Goal: Task Accomplishment & Management: Manage account settings

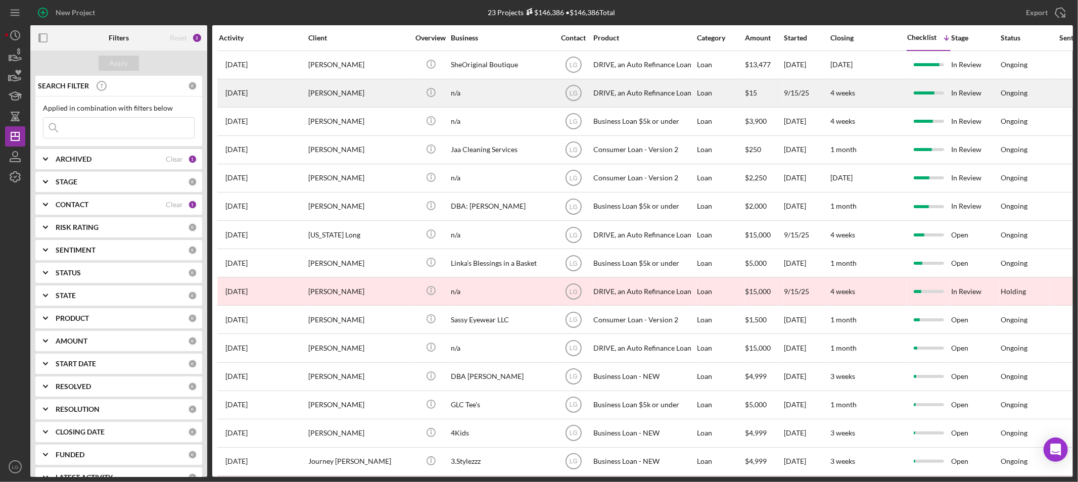
click at [359, 88] on div "[PERSON_NAME]" at bounding box center [358, 93] width 101 height 27
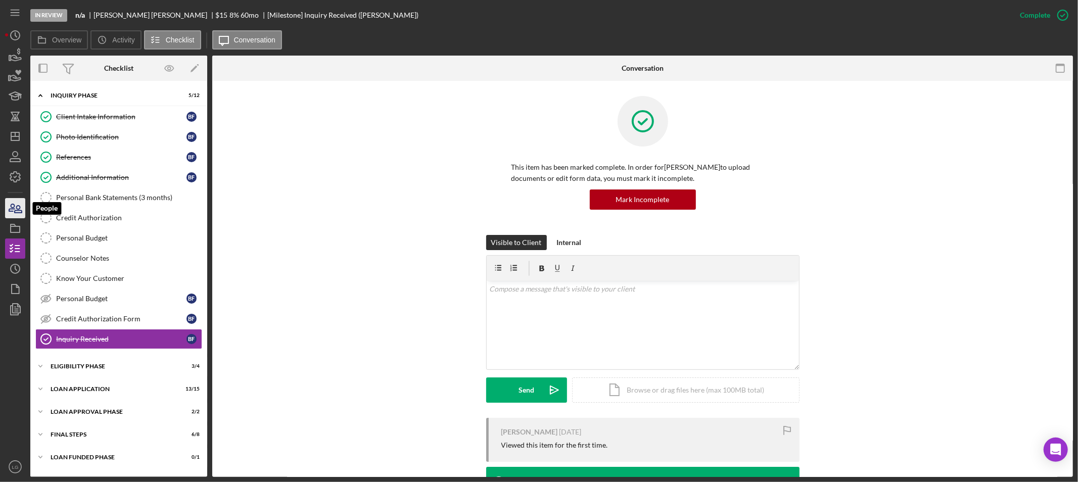
click at [12, 212] on icon "button" at bounding box center [15, 208] width 25 height 25
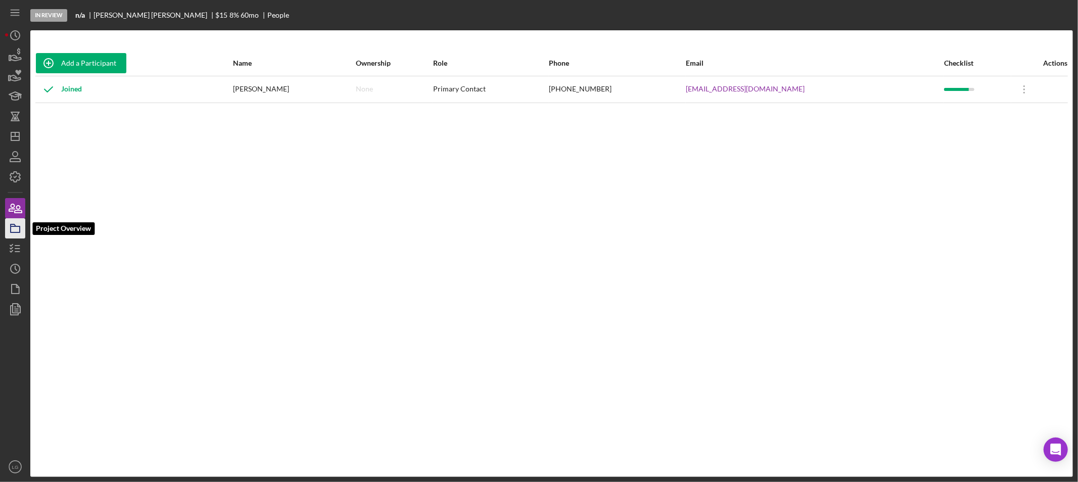
click at [11, 223] on icon "button" at bounding box center [15, 228] width 25 height 25
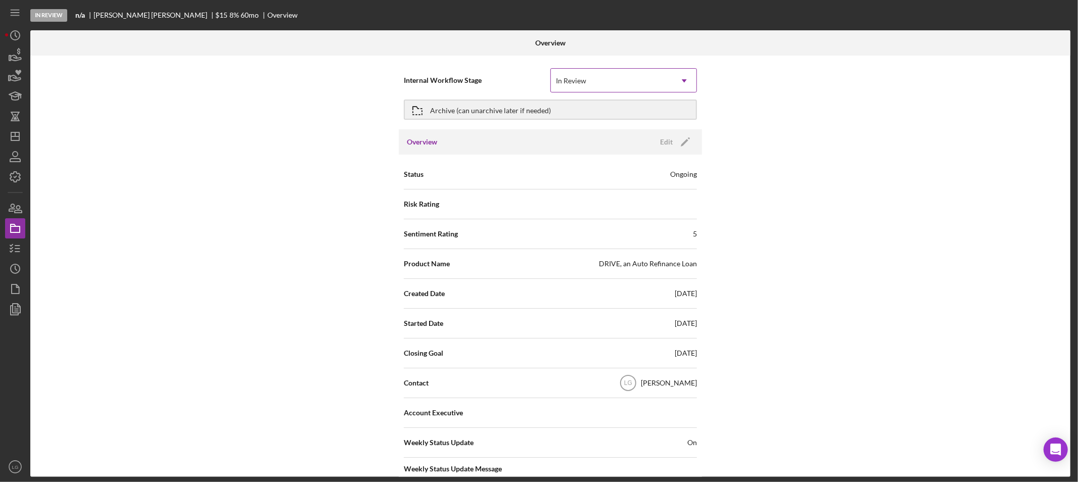
click at [591, 85] on div "In Review" at bounding box center [611, 80] width 121 height 23
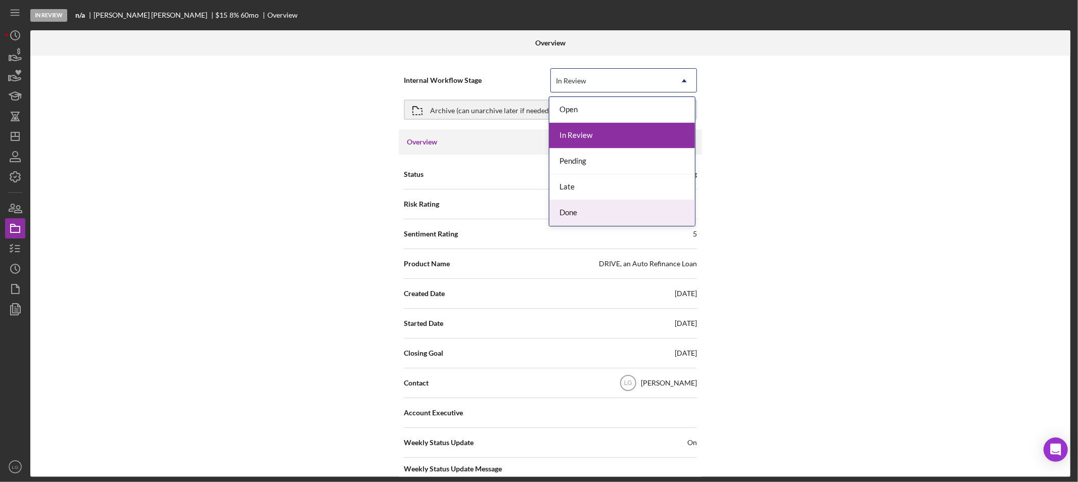
drag, startPoint x: 559, startPoint y: 212, endPoint x: 546, endPoint y: 163, distance: 51.2
click at [559, 211] on div "Done" at bounding box center [621, 213] width 145 height 26
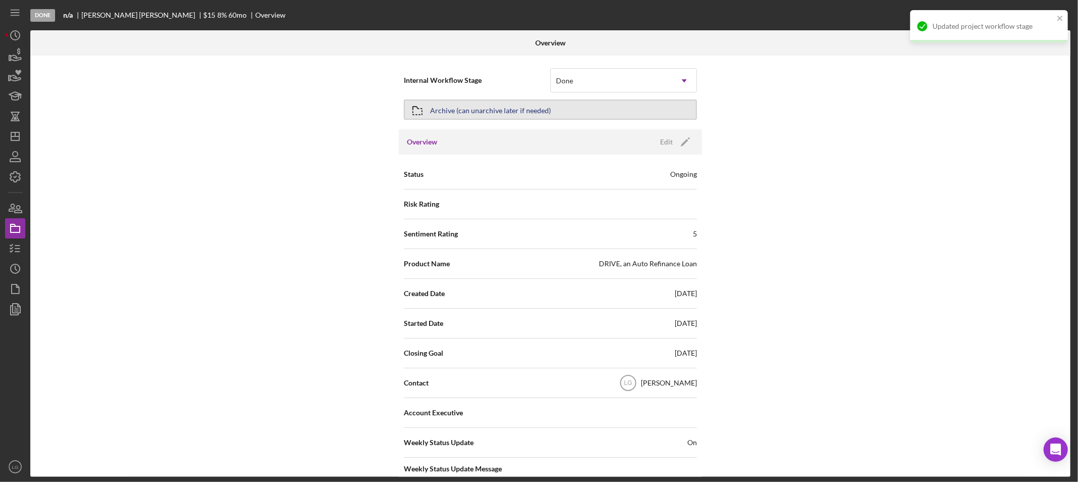
click at [552, 103] on button "Archive (can unarchive later if needed)" at bounding box center [550, 110] width 293 height 20
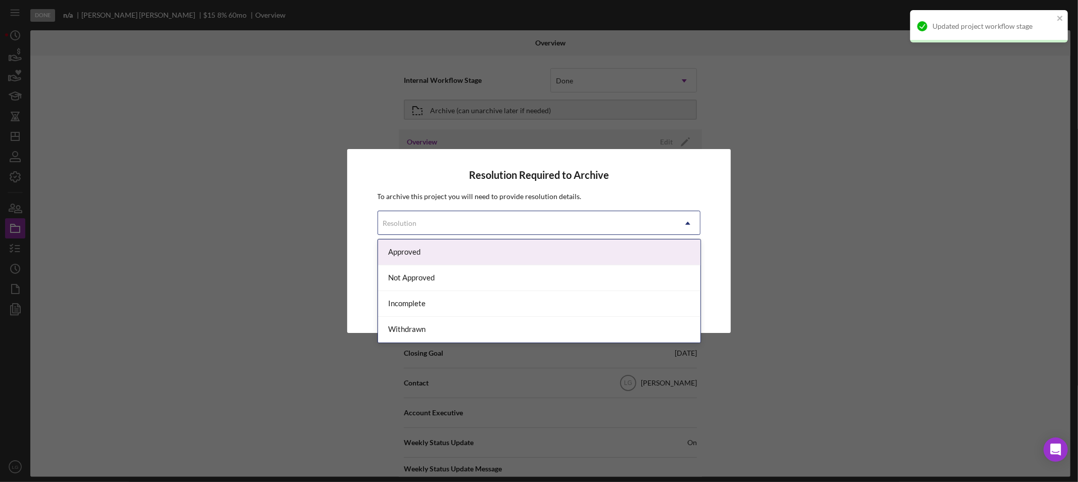
click at [504, 228] on div "Resolution" at bounding box center [527, 223] width 298 height 23
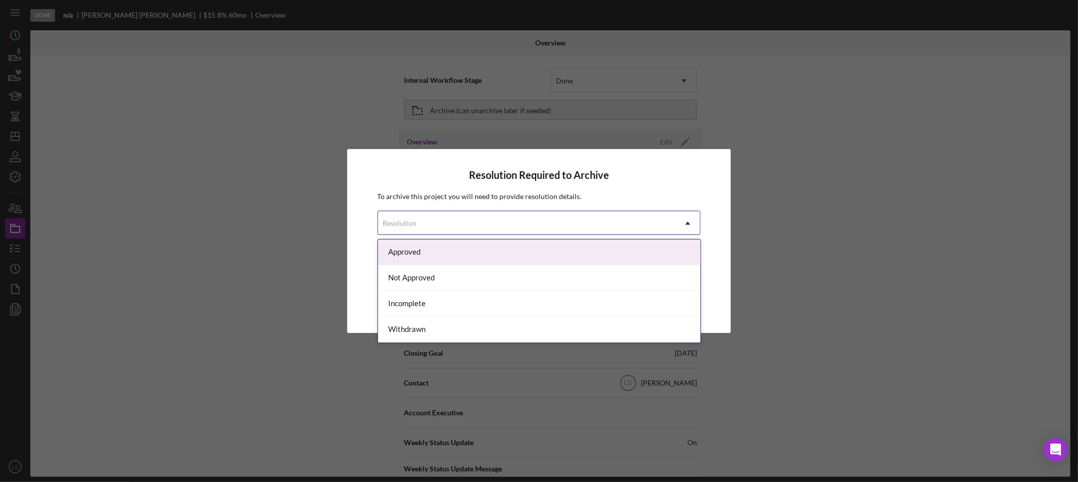
click at [431, 259] on div "Approved" at bounding box center [539, 252] width 322 height 26
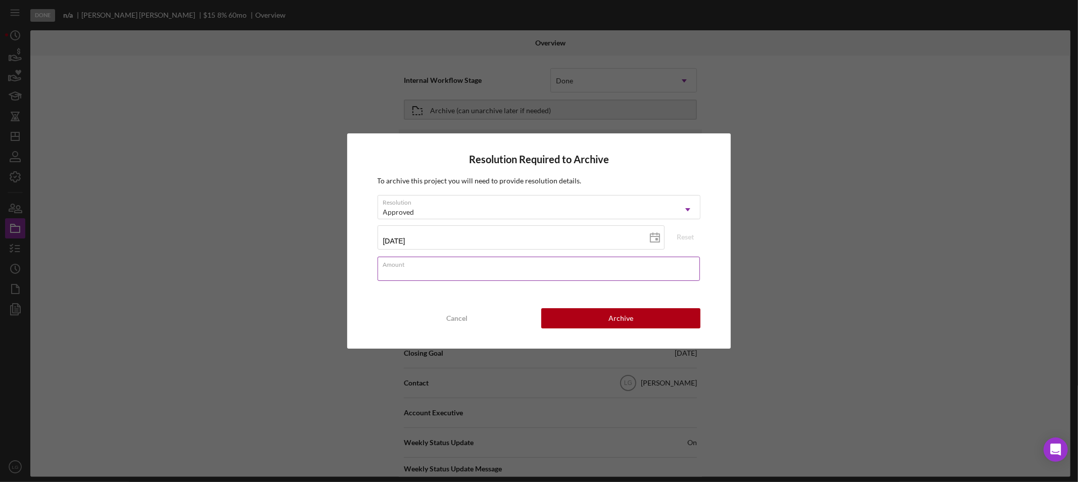
click at [457, 271] on input "Amount" at bounding box center [538, 269] width 323 height 24
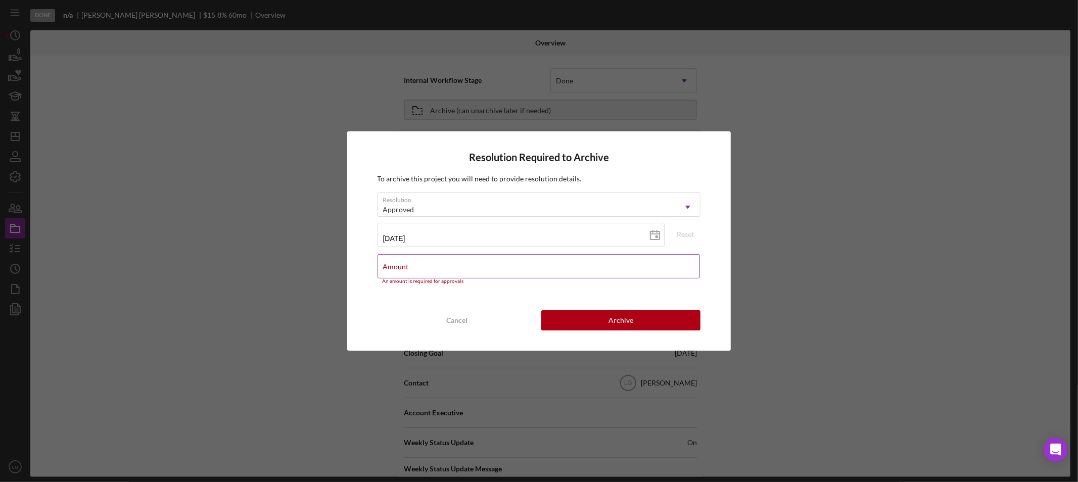
click at [581, 258] on div "Amount An amount is required for approvals" at bounding box center [538, 269] width 323 height 30
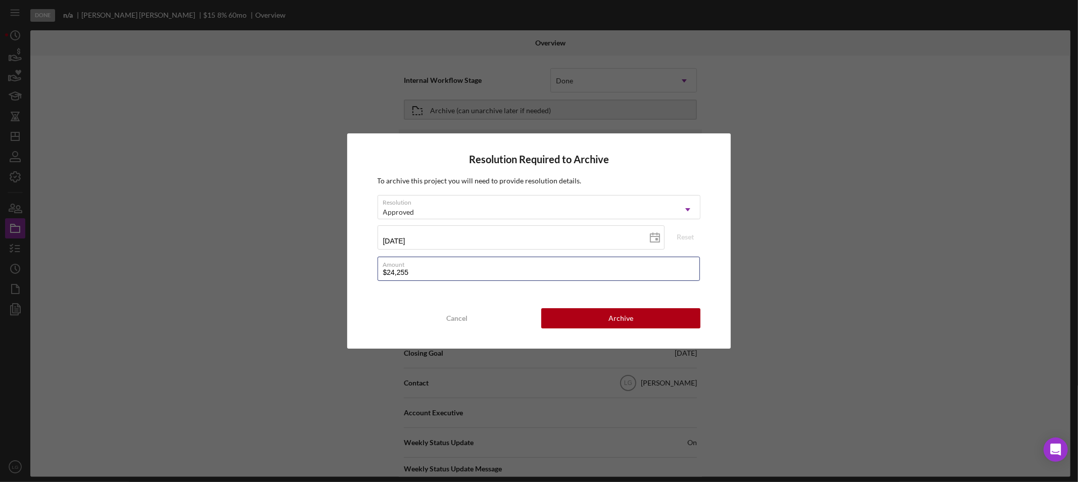
type input "$24,255"
click at [585, 301] on div "Resolution Required to Archive To archive this project you will need to provide…" at bounding box center [539, 240] width 384 height 215
click at [567, 325] on button "Archive" at bounding box center [620, 318] width 159 height 20
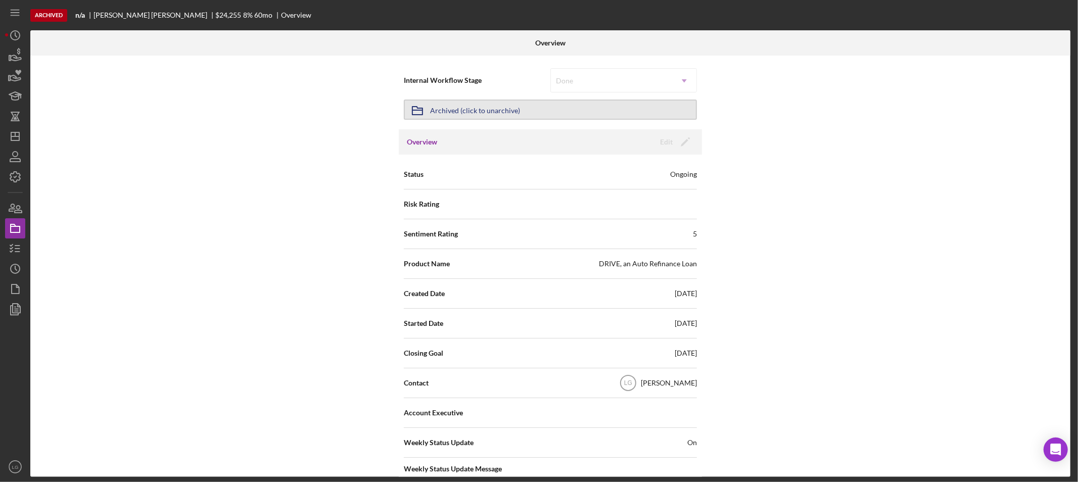
click at [447, 107] on div "Archived (click to unarchive)" at bounding box center [475, 110] width 90 height 18
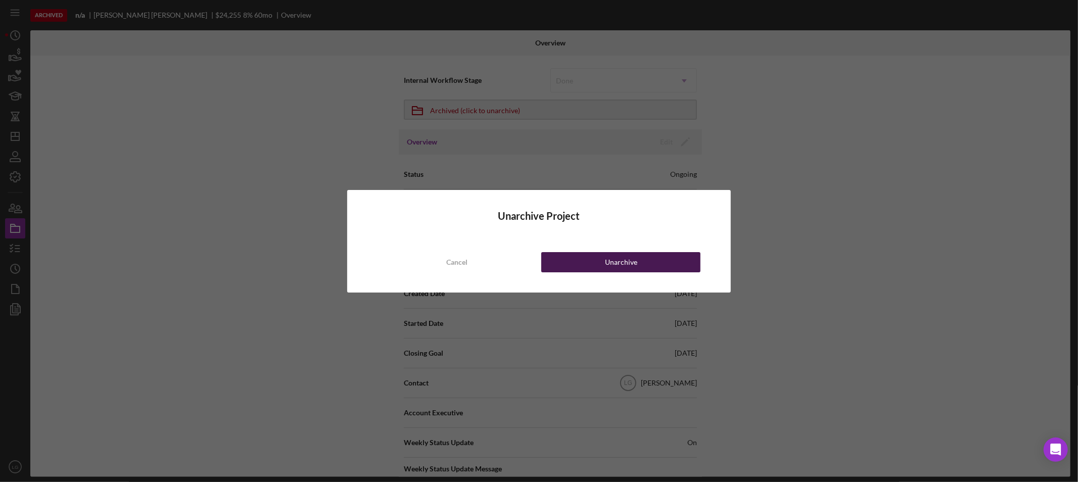
click at [584, 264] on button "Unarchive" at bounding box center [620, 262] width 159 height 20
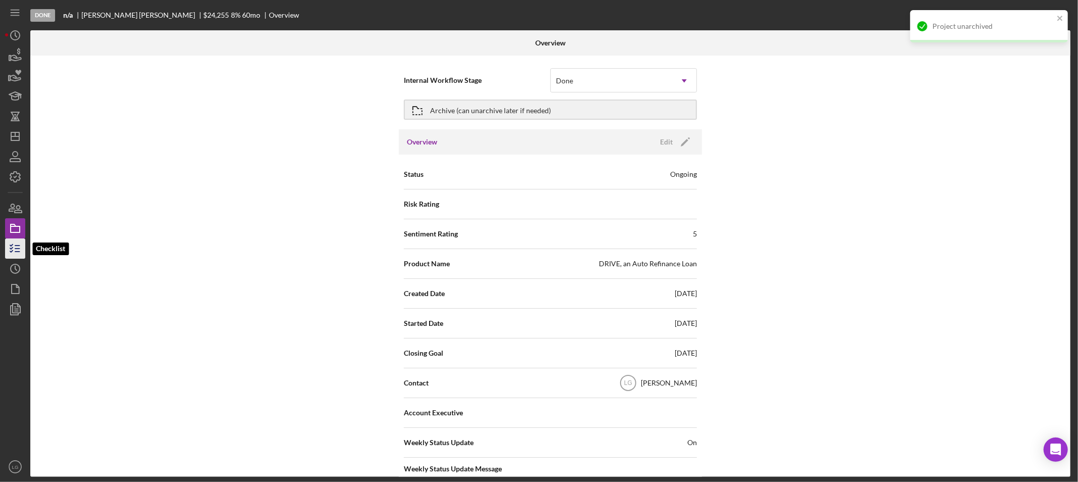
click at [13, 246] on icon "button" at bounding box center [15, 248] width 25 height 25
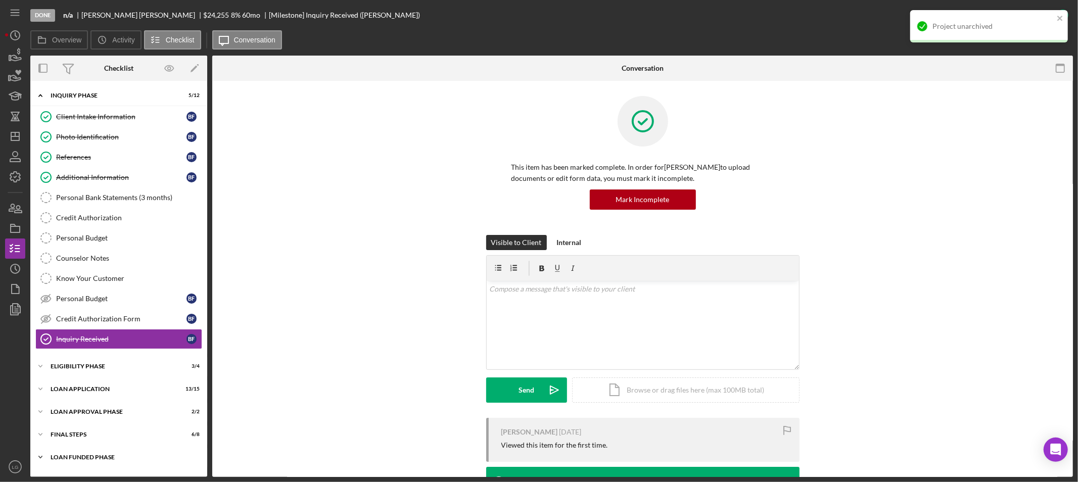
click at [124, 453] on div "Icon/Expander Loan Funded Phase 0 / 1" at bounding box center [118, 457] width 177 height 20
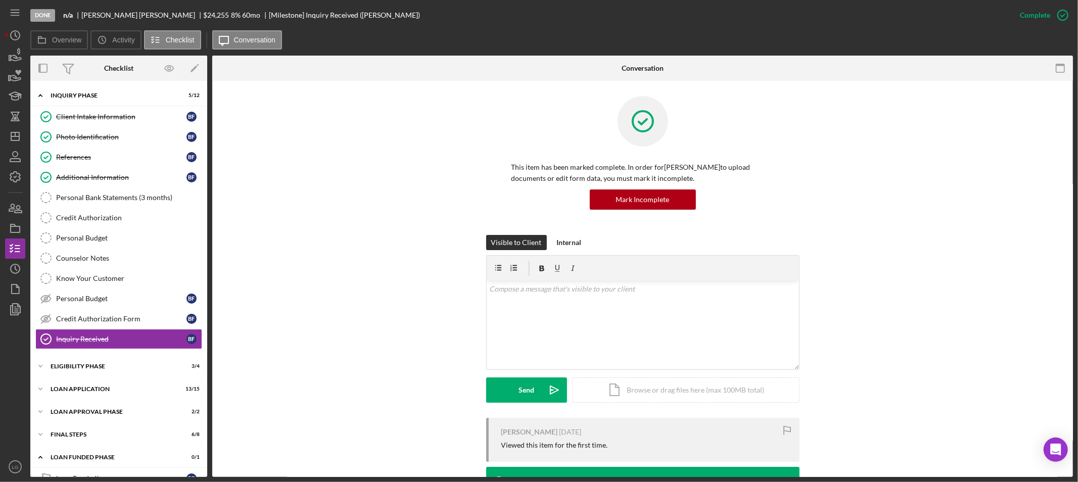
scroll to position [23, 0]
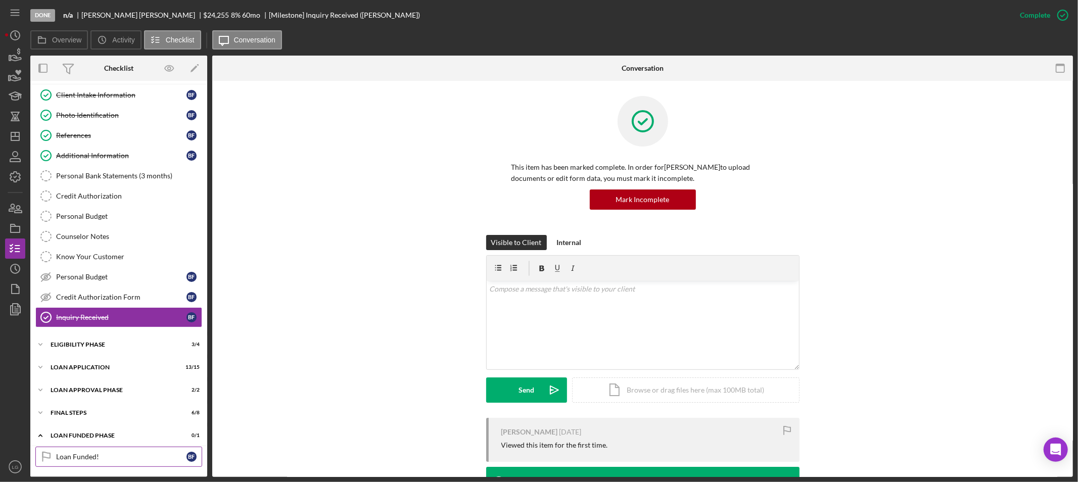
click at [173, 453] on div "Loan Funded!" at bounding box center [121, 457] width 130 height 8
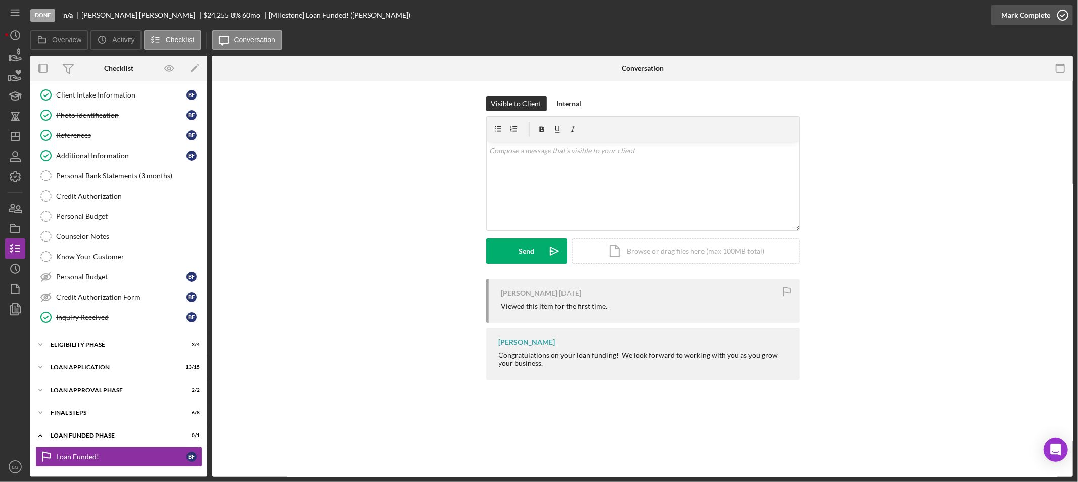
click at [1017, 16] on div "Mark Complete" at bounding box center [1025, 15] width 49 height 20
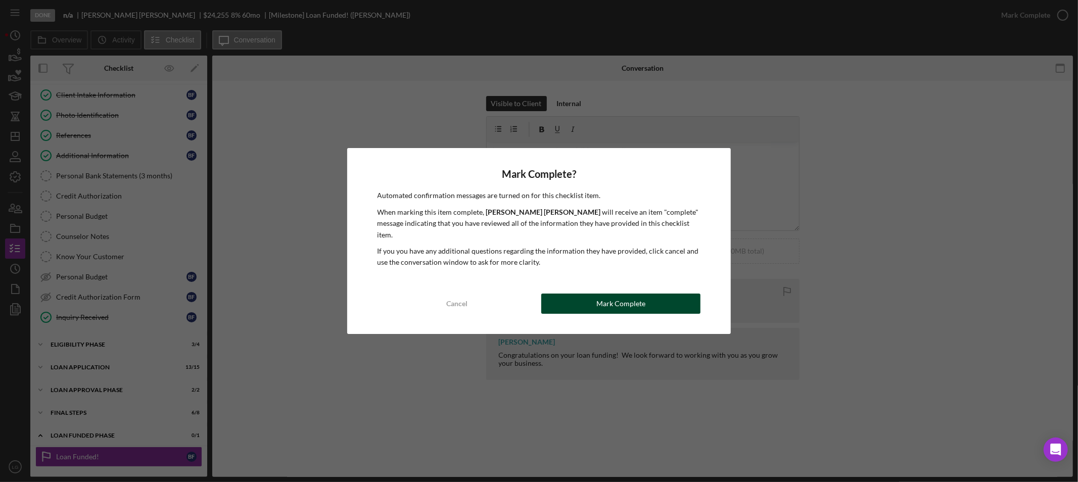
click at [634, 296] on div "Mark Complete" at bounding box center [620, 304] width 49 height 20
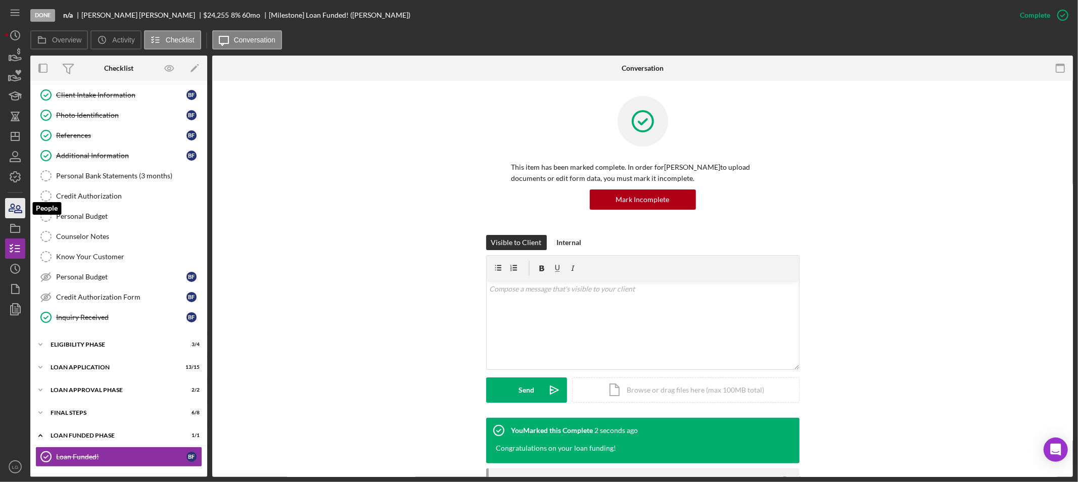
click at [13, 203] on icon "button" at bounding box center [15, 208] width 25 height 25
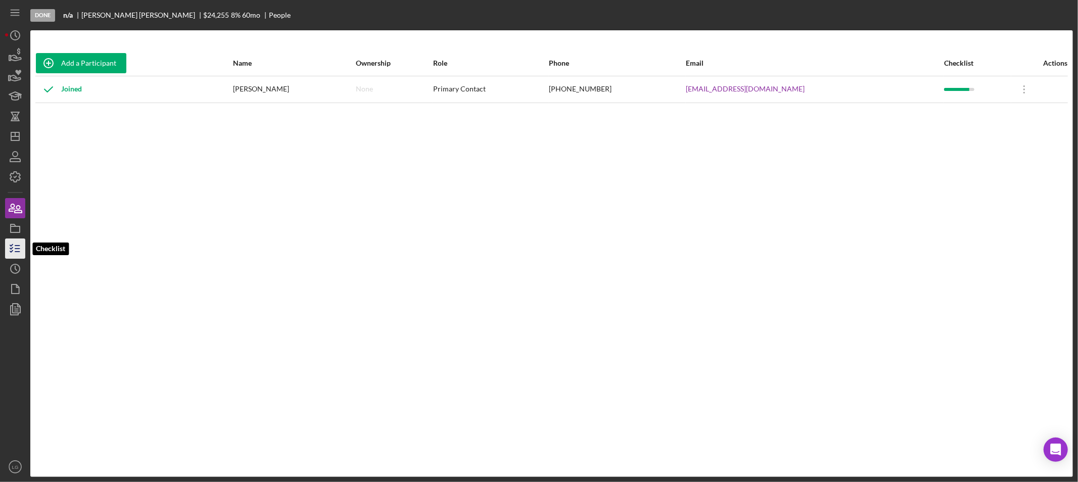
click at [13, 238] on icon "button" at bounding box center [15, 248] width 25 height 25
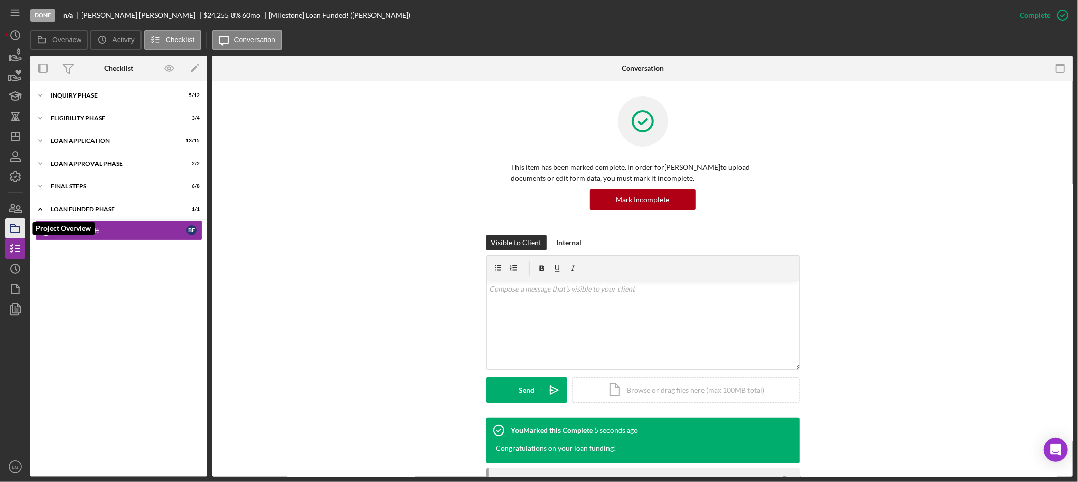
click at [17, 228] on icon "button" at bounding box center [15, 228] width 25 height 25
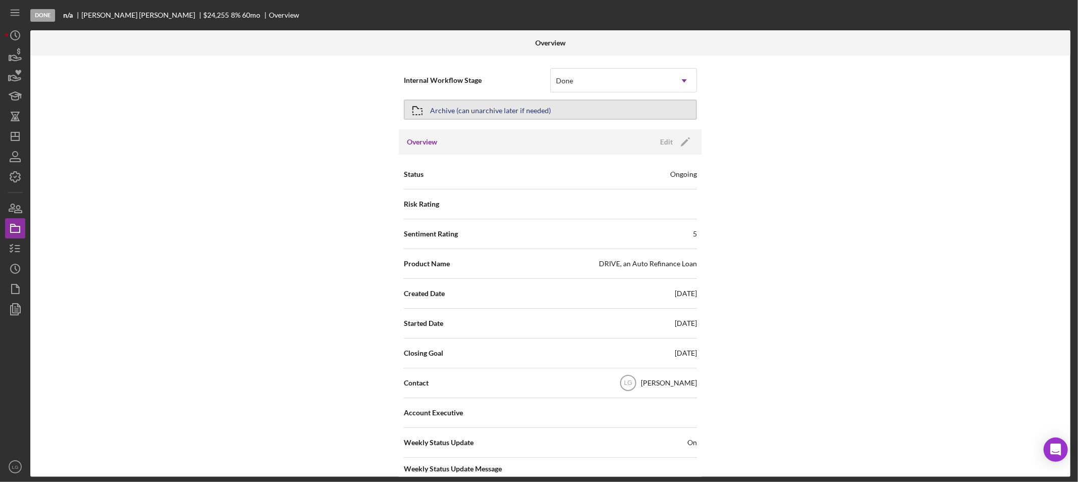
click at [602, 110] on button "Archive (can unarchive later if needed)" at bounding box center [550, 110] width 293 height 20
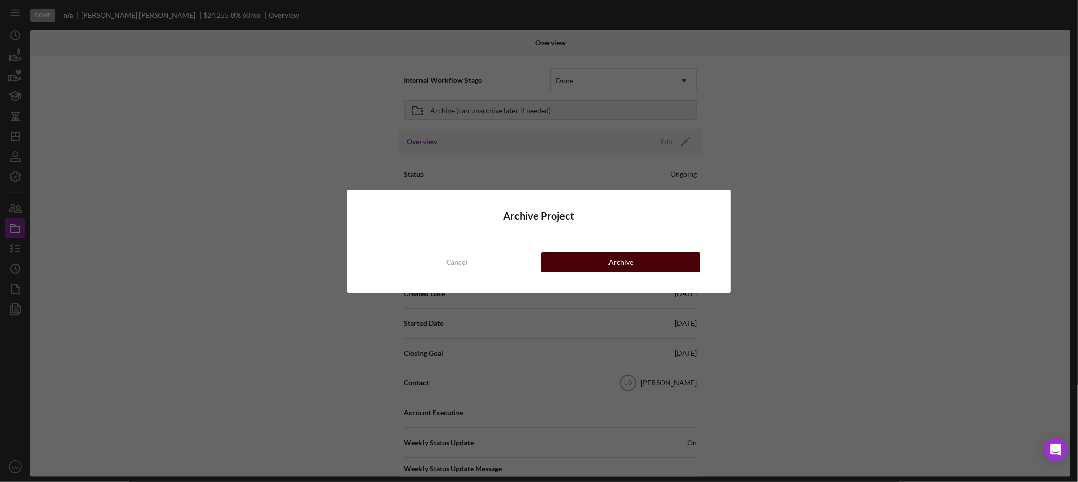
click at [592, 259] on button "Archive" at bounding box center [620, 262] width 159 height 20
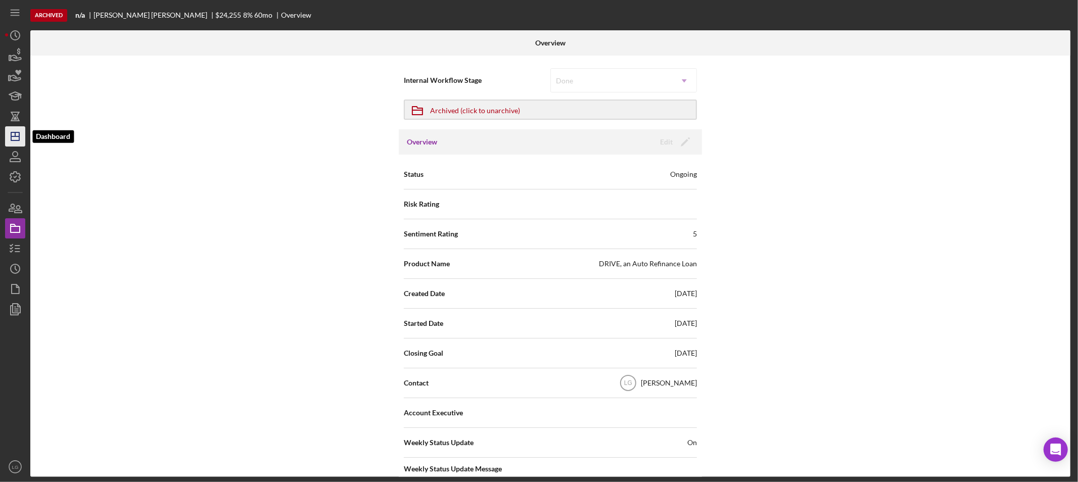
click at [18, 134] on icon "Icon/Dashboard" at bounding box center [15, 136] width 25 height 25
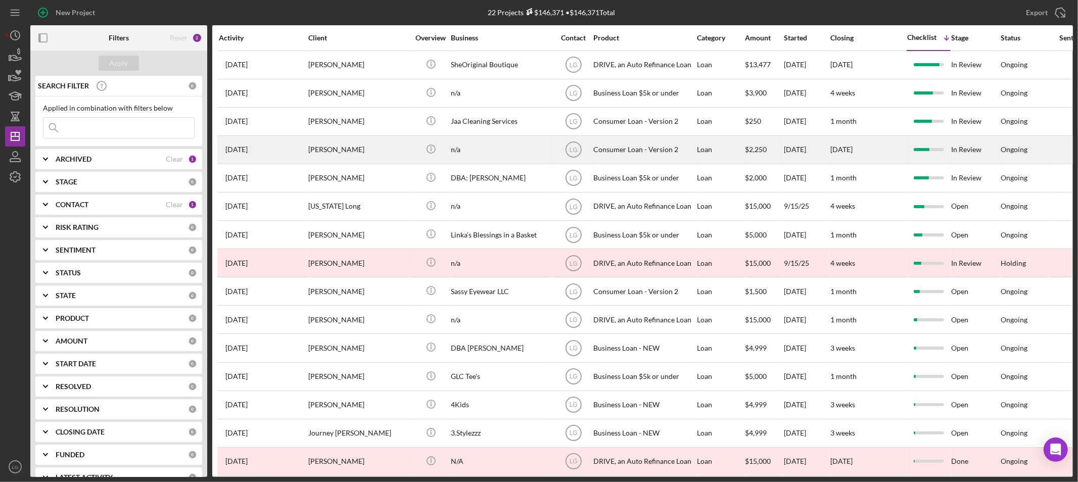
click at [336, 153] on div "[PERSON_NAME]" at bounding box center [358, 149] width 101 height 27
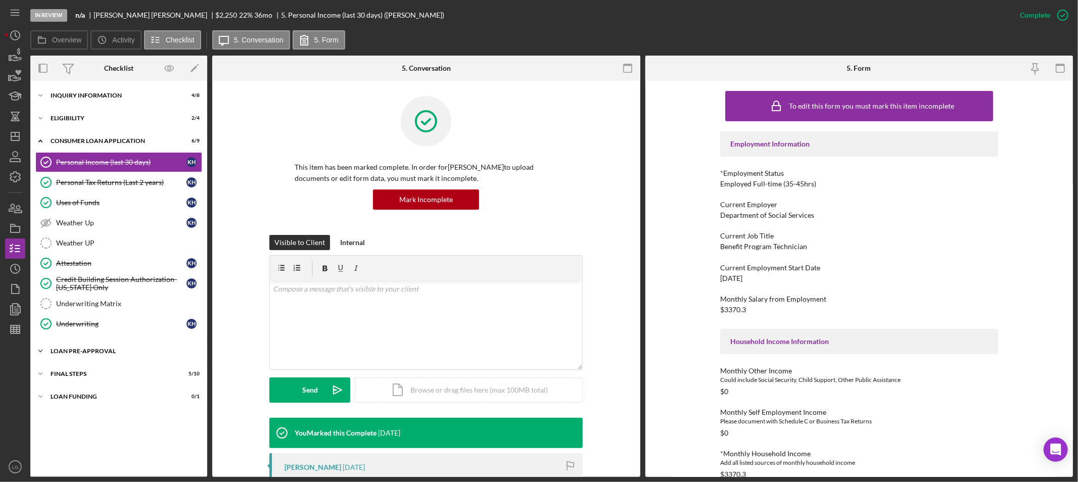
click at [133, 354] on div "Loan Pre-Approval" at bounding box center [123, 351] width 144 height 6
click at [16, 133] on icon "Icon/Dashboard" at bounding box center [15, 136] width 25 height 25
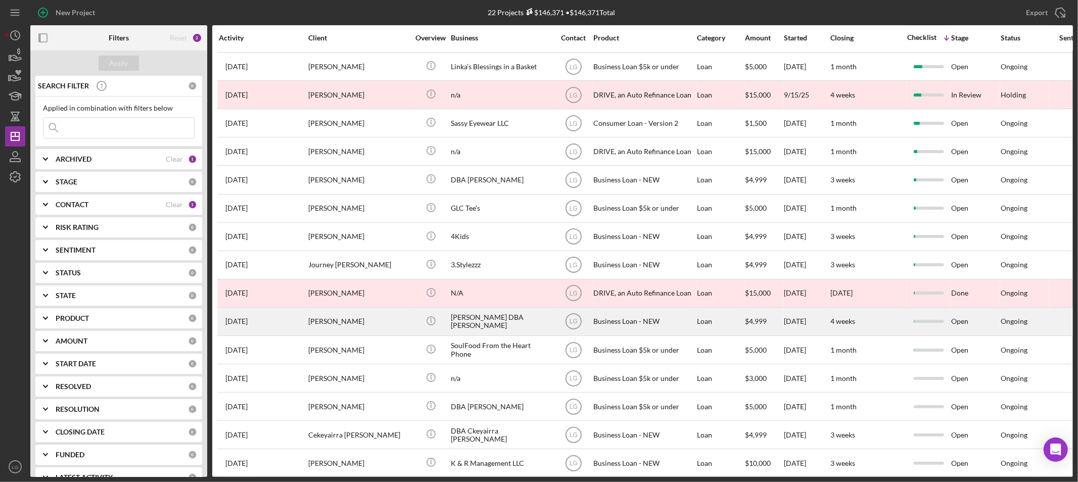
scroll to position [220, 0]
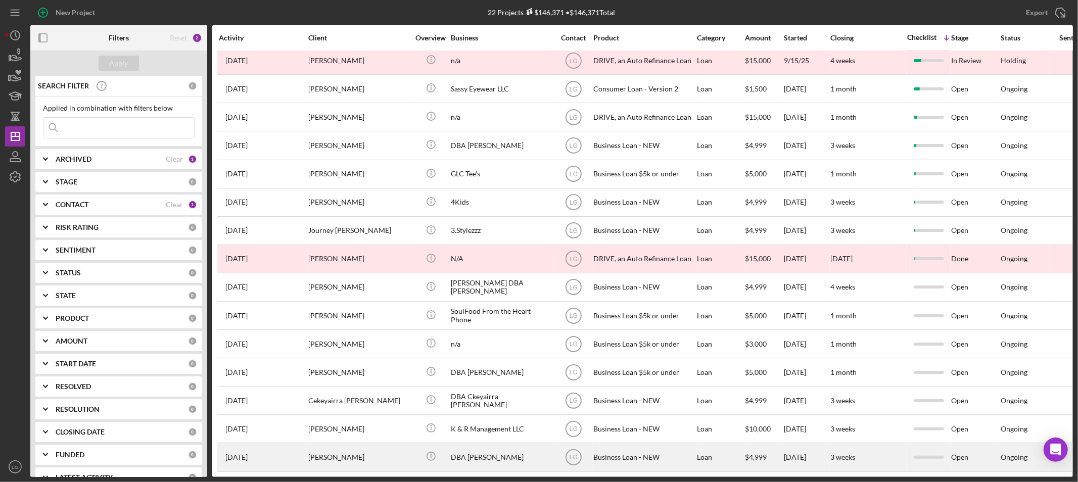
click at [318, 451] on div "[PERSON_NAME]" at bounding box center [358, 457] width 101 height 27
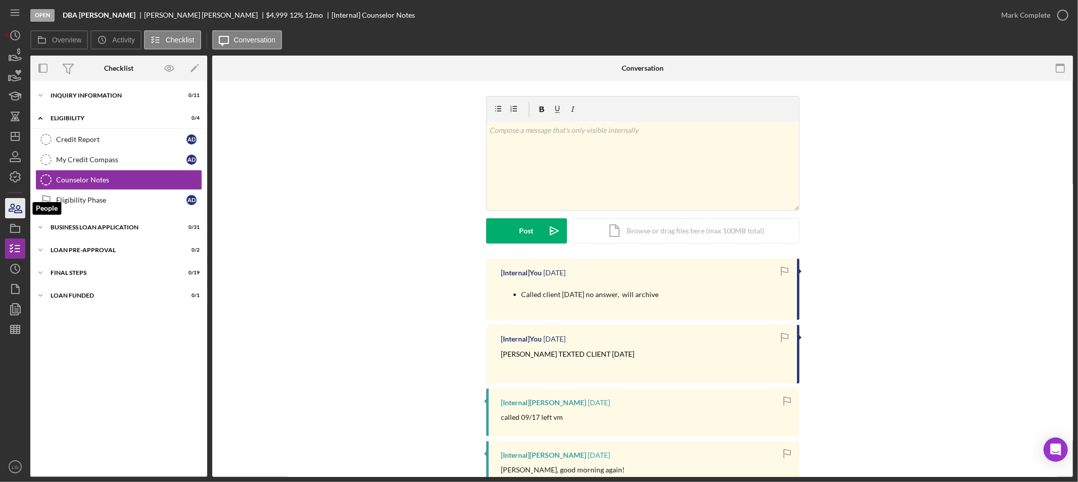
click at [6, 211] on icon "button" at bounding box center [15, 208] width 25 height 25
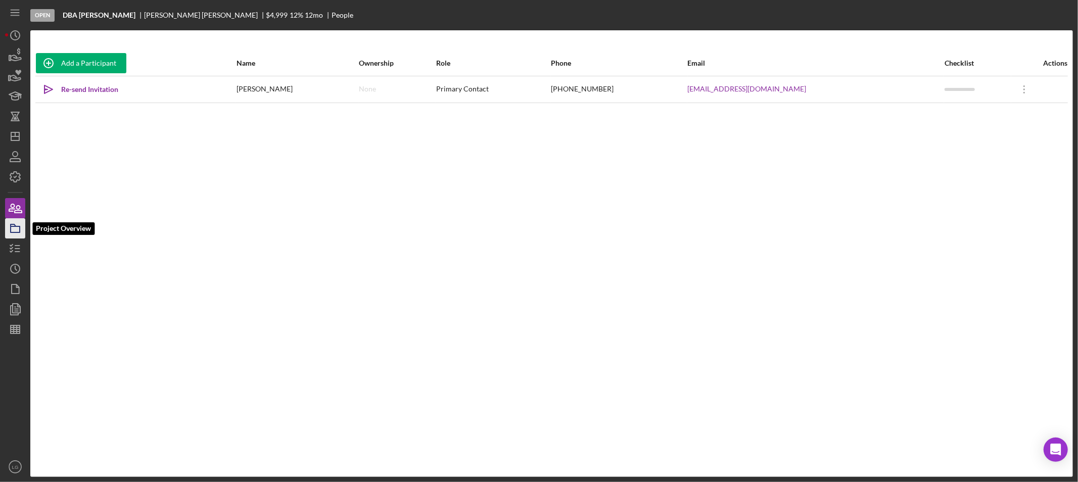
click at [14, 233] on icon "button" at bounding box center [15, 228] width 25 height 25
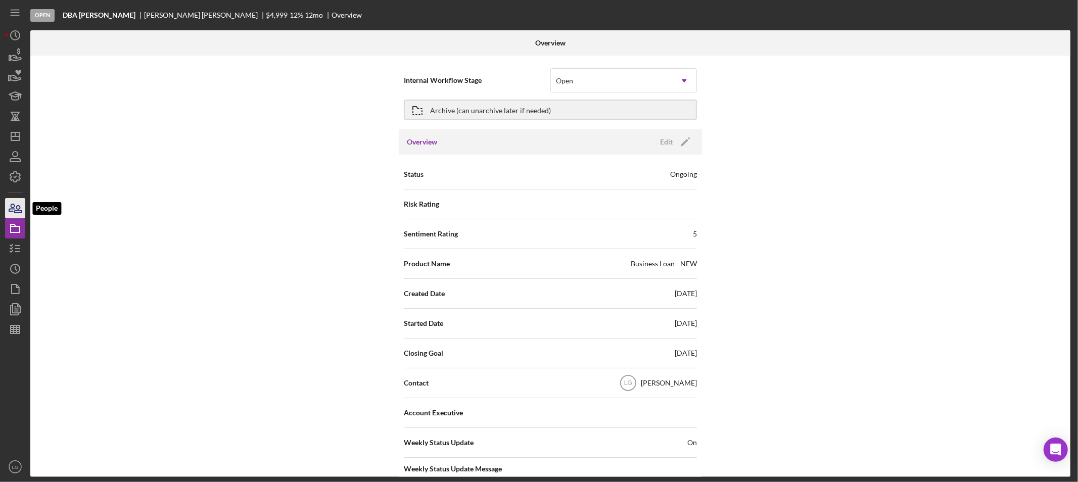
drag, startPoint x: 8, startPoint y: 207, endPoint x: 13, endPoint y: 203, distance: 6.9
click at [9, 207] on icon "button" at bounding box center [15, 208] width 25 height 25
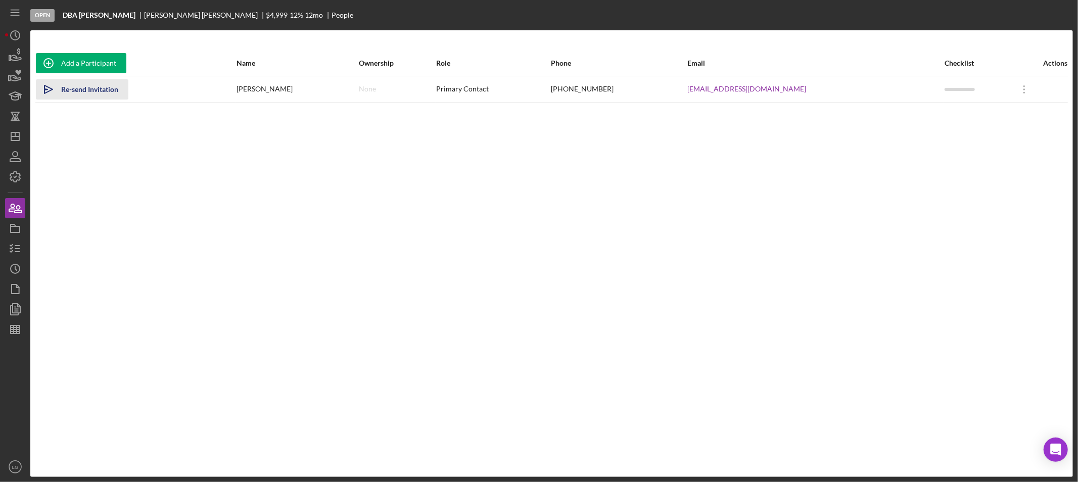
click at [99, 86] on div "Re-send Invitation" at bounding box center [89, 89] width 57 height 20
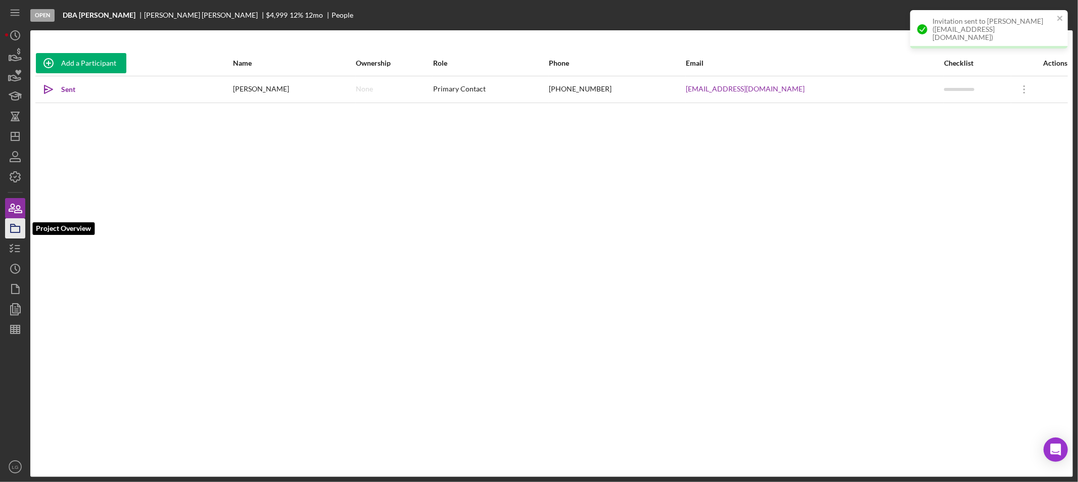
click at [13, 229] on icon "button" at bounding box center [15, 228] width 25 height 25
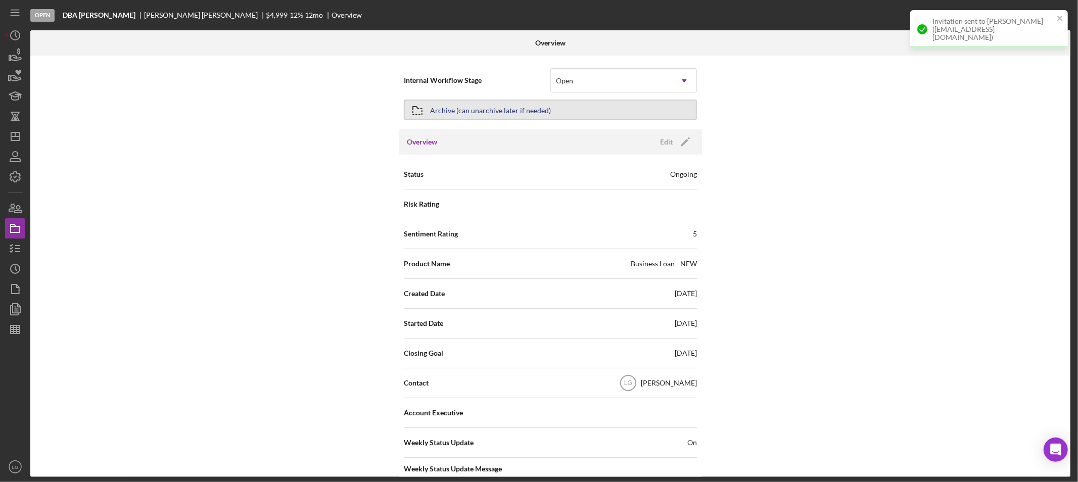
click at [540, 110] on div "Archive (can unarchive later if needed)" at bounding box center [490, 110] width 121 height 18
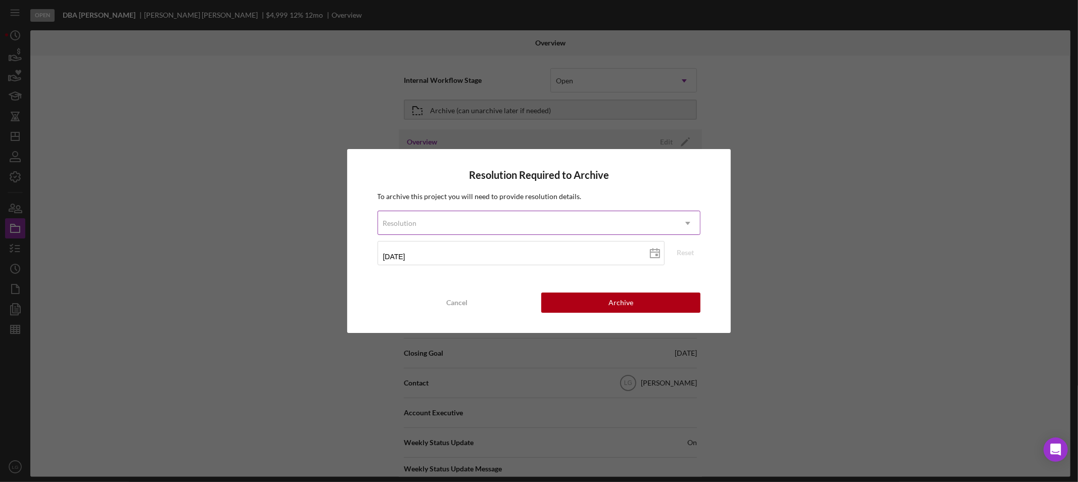
click at [524, 220] on div "Resolution" at bounding box center [527, 223] width 298 height 23
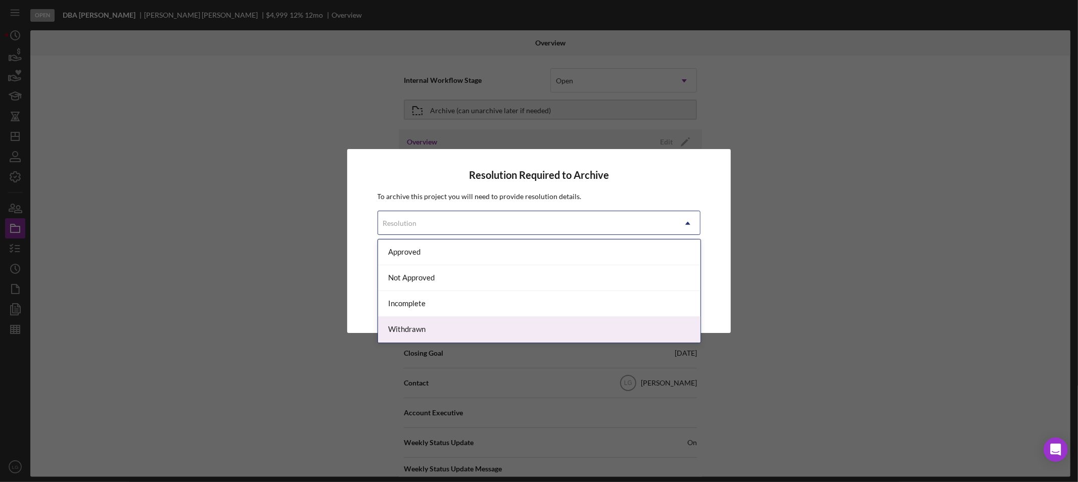
click at [420, 320] on div "Withdrawn" at bounding box center [539, 330] width 322 height 26
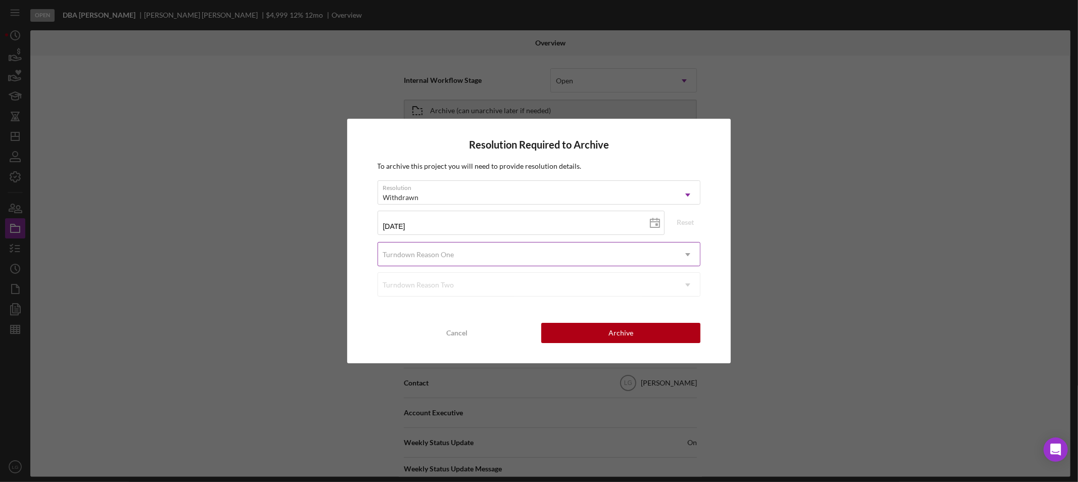
click at [436, 258] on div "Turndown Reason One" at bounding box center [418, 255] width 71 height 8
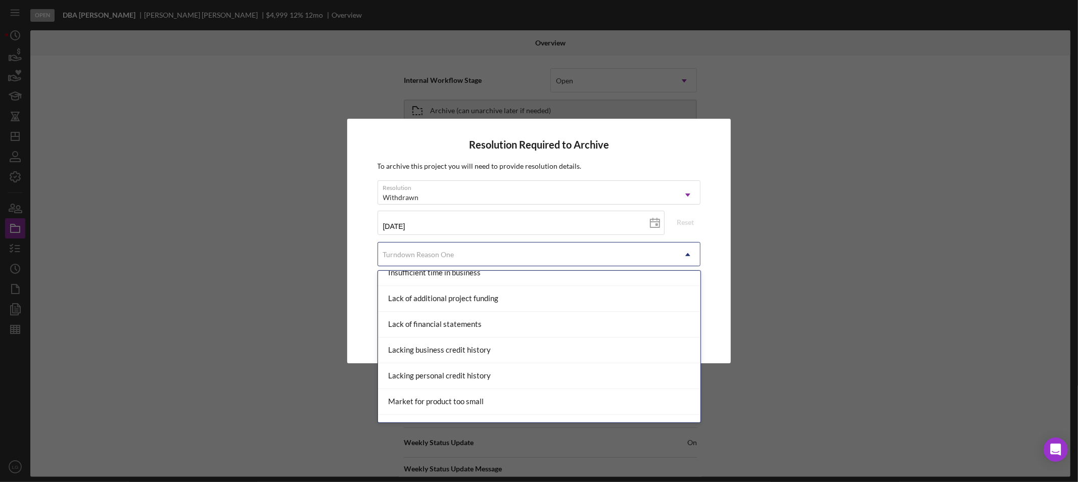
scroll to position [673, 0]
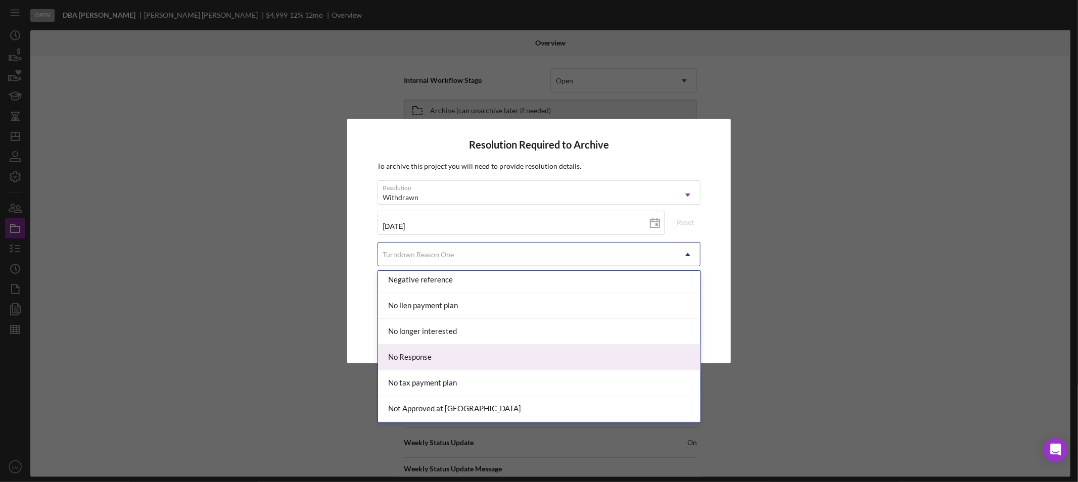
click at [416, 354] on div "No Response" at bounding box center [539, 358] width 322 height 26
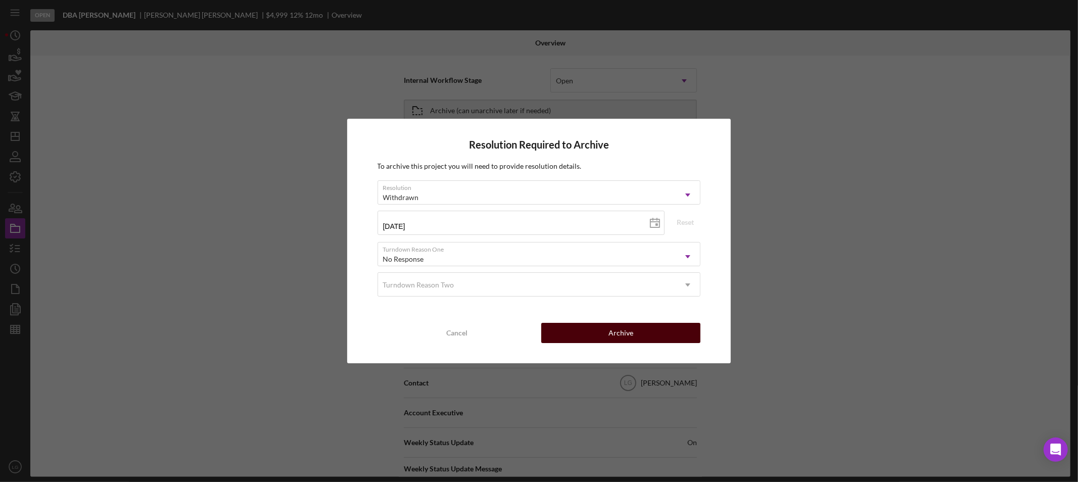
click at [621, 336] on div "Archive" at bounding box center [620, 333] width 25 height 20
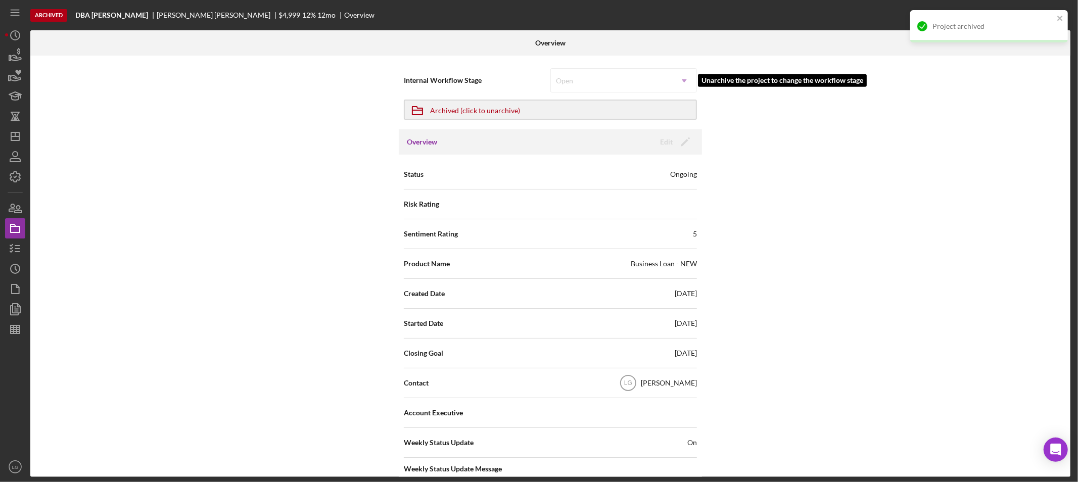
click at [586, 82] on div "Open Icon/Dropdown Arrow" at bounding box center [623, 80] width 147 height 24
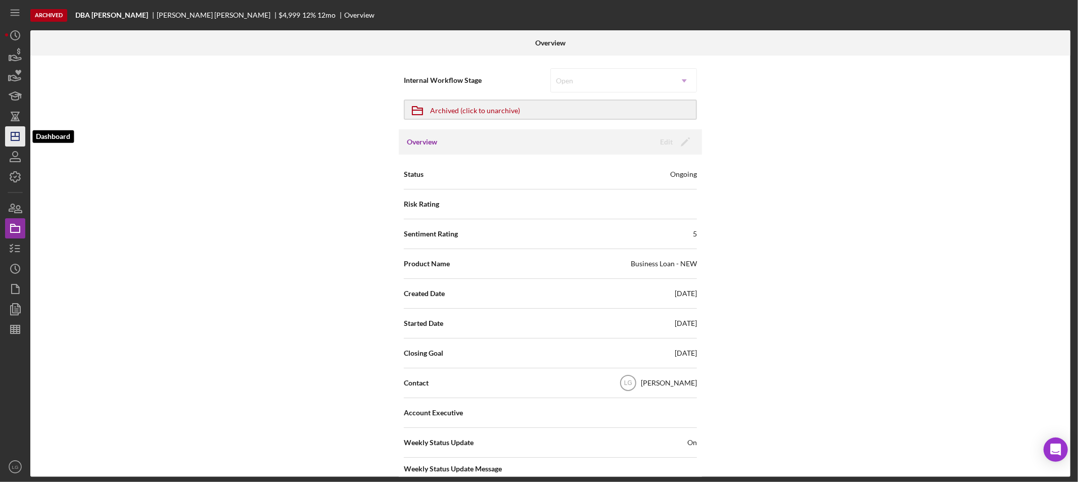
click at [14, 134] on icon "Icon/Dashboard" at bounding box center [15, 136] width 25 height 25
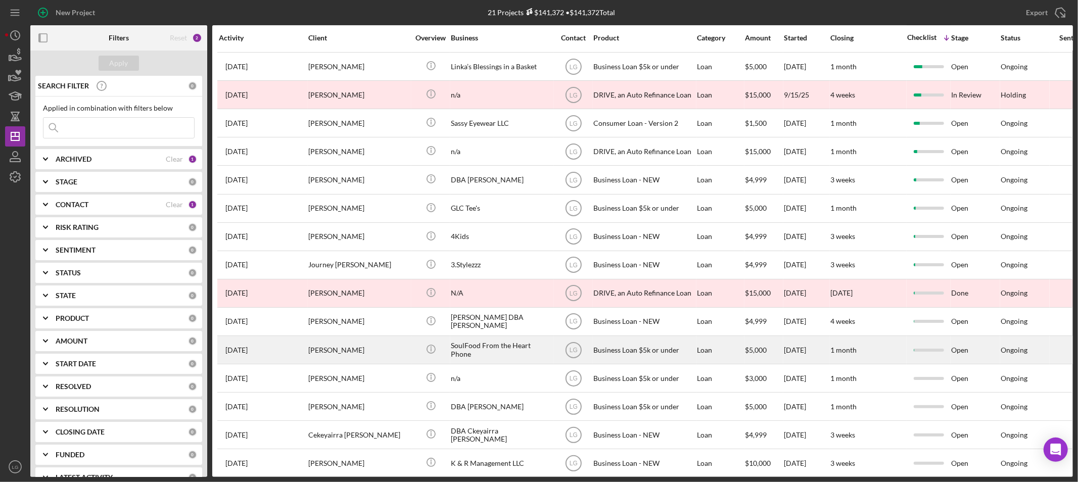
scroll to position [191, 0]
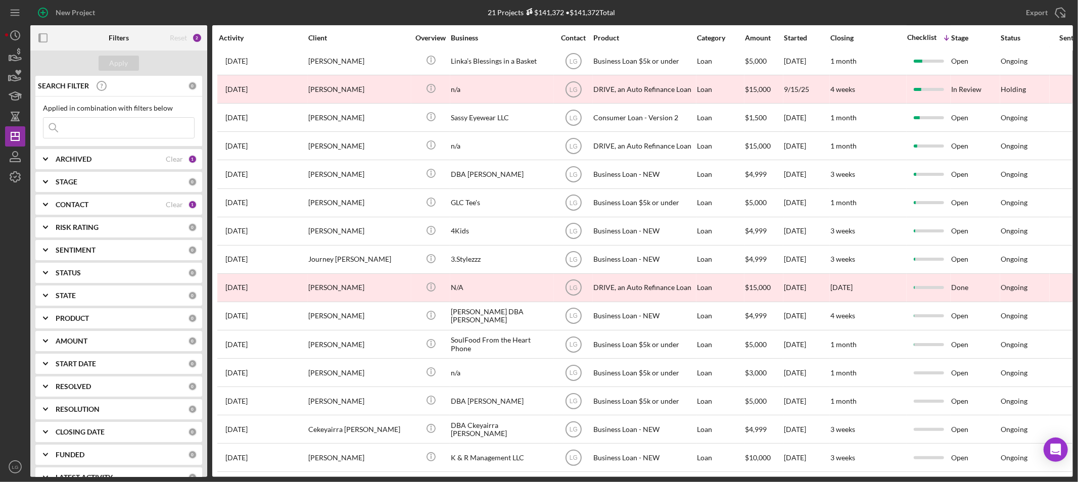
click at [96, 160] on div "ARCHIVED" at bounding box center [111, 159] width 110 height 8
click at [46, 215] on input "Archived" at bounding box center [48, 217] width 10 height 10
checkbox input "true"
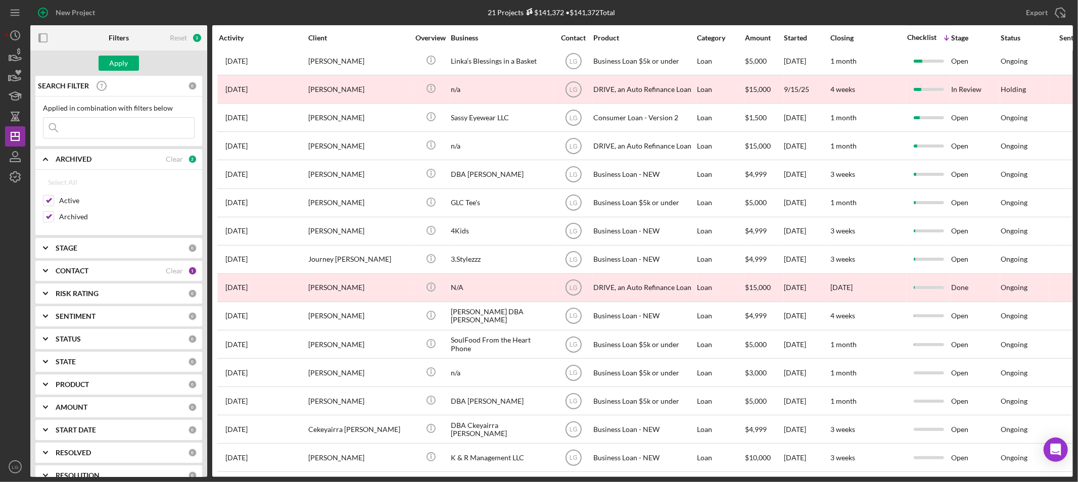
click at [88, 128] on input at bounding box center [118, 128] width 151 height 20
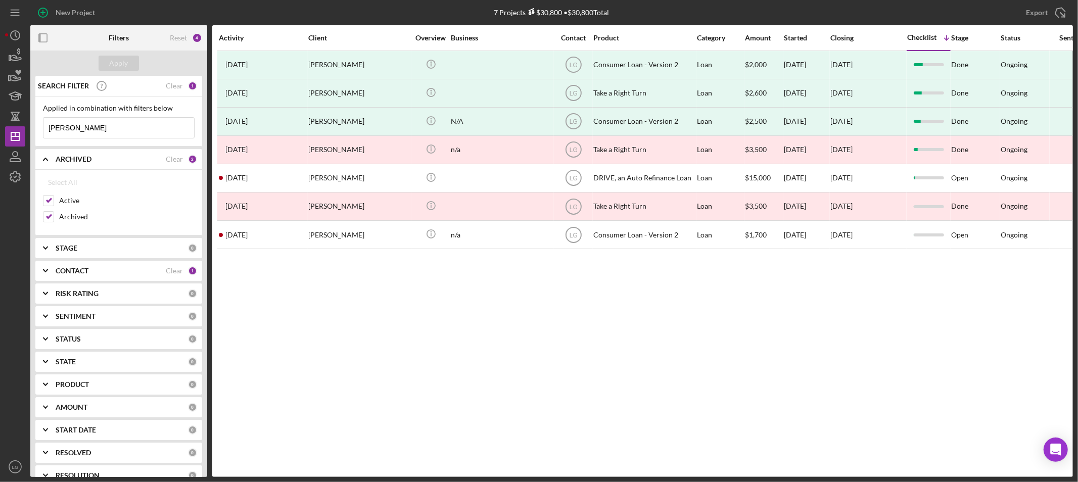
scroll to position [0, 0]
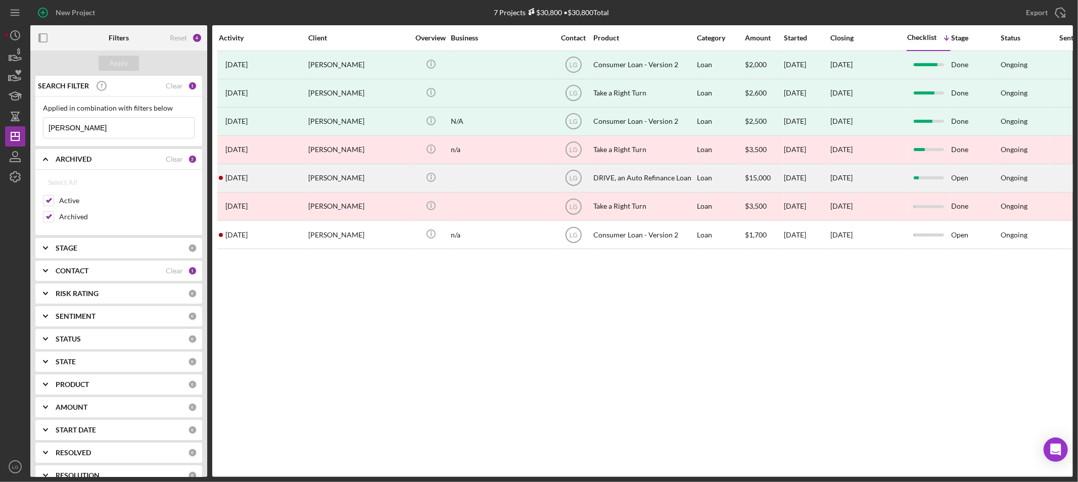
type input "[PERSON_NAME]"
click at [348, 186] on div "[PERSON_NAME]" at bounding box center [358, 178] width 101 height 27
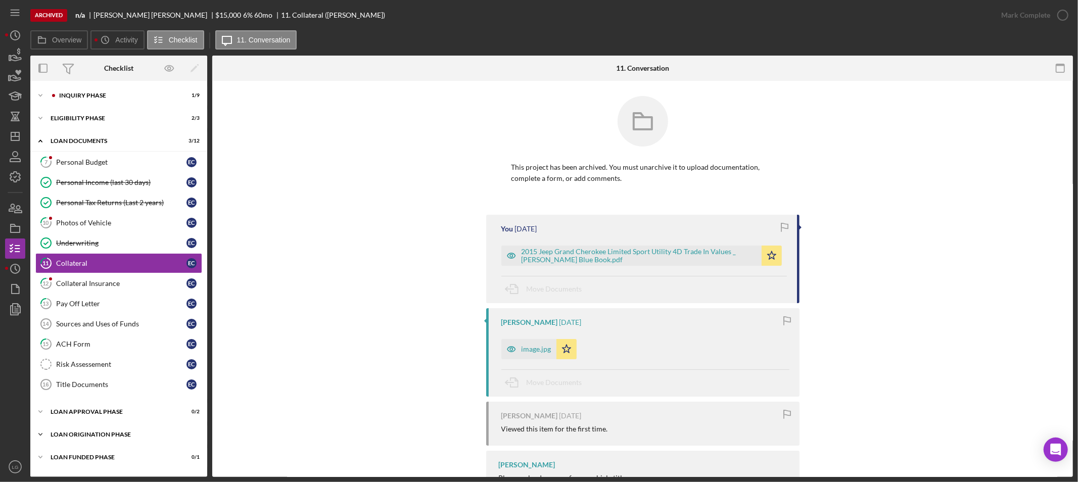
click at [143, 433] on div "Loan Origination Phase" at bounding box center [123, 434] width 144 height 6
click at [160, 415] on div "Loan Approval Phase" at bounding box center [123, 412] width 144 height 6
click at [106, 121] on div "Icon/Expander Eligibility Phase 2 / 3" at bounding box center [118, 118] width 177 height 20
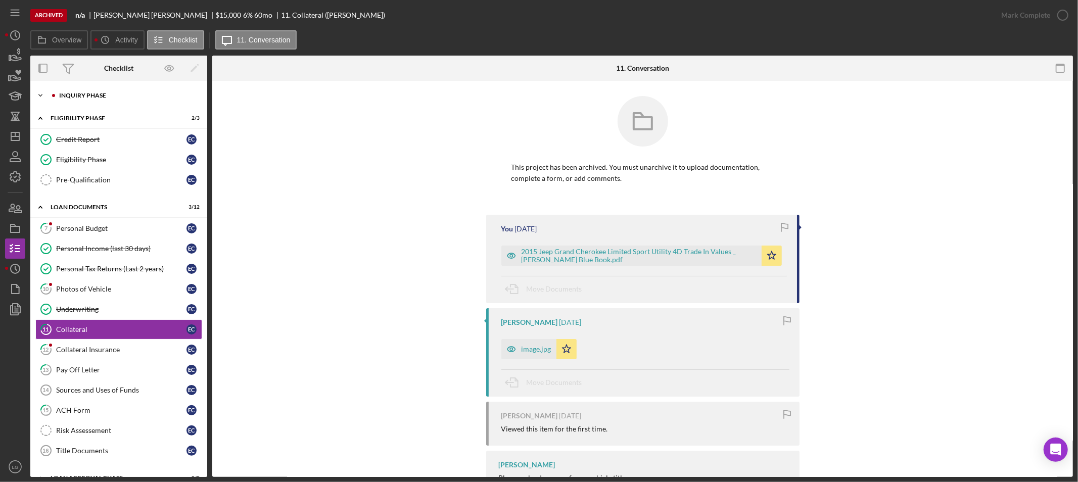
click at [123, 94] on div "Inquiry Phase" at bounding box center [126, 95] width 135 height 6
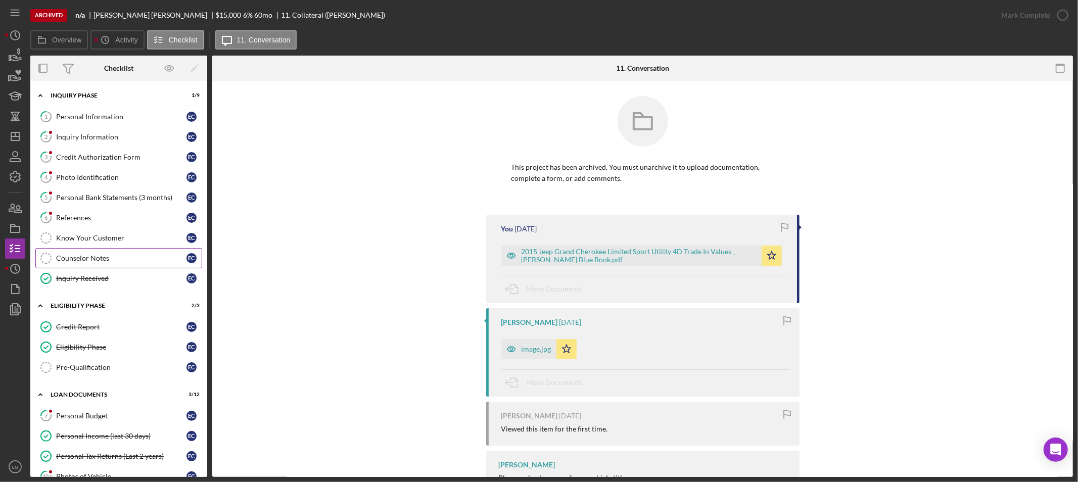
click at [110, 259] on div "Counselor Notes" at bounding box center [121, 258] width 130 height 8
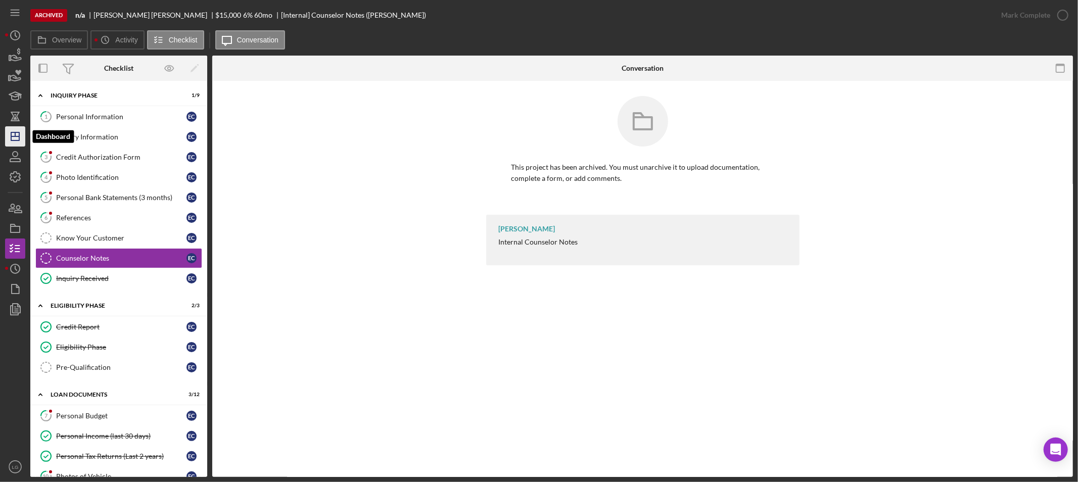
click at [17, 142] on icon "Icon/Dashboard" at bounding box center [15, 136] width 25 height 25
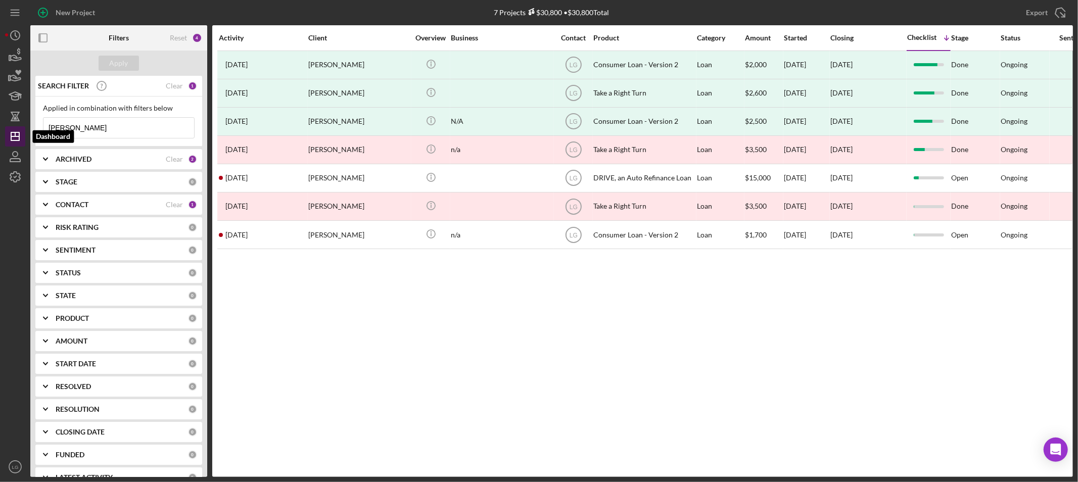
drag, startPoint x: 92, startPoint y: 130, endPoint x: 13, endPoint y: 138, distance: 80.2
click at [13, 138] on div "New Project 7 Projects $30,800 • $30,800 Total [PERSON_NAME] Export Icon/Export…" at bounding box center [539, 238] width 1068 height 477
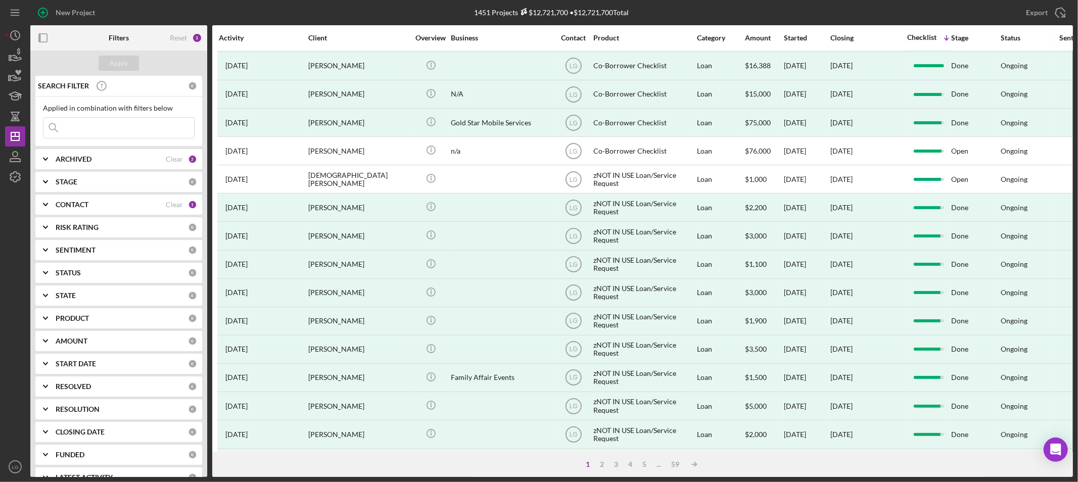
scroll to position [331, 0]
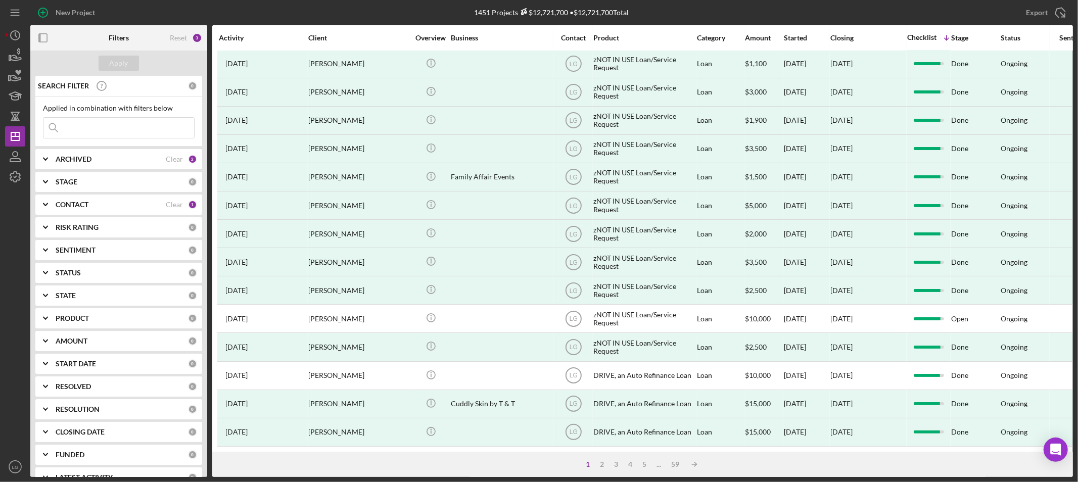
click at [117, 206] on div "CONTACT" at bounding box center [111, 205] width 110 height 8
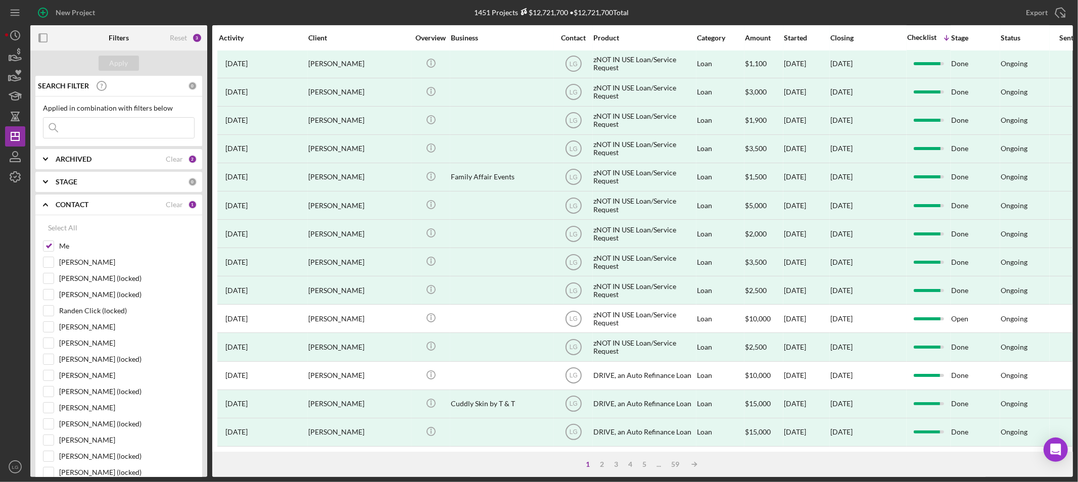
click at [108, 158] on div "ARCHIVED" at bounding box center [111, 159] width 110 height 8
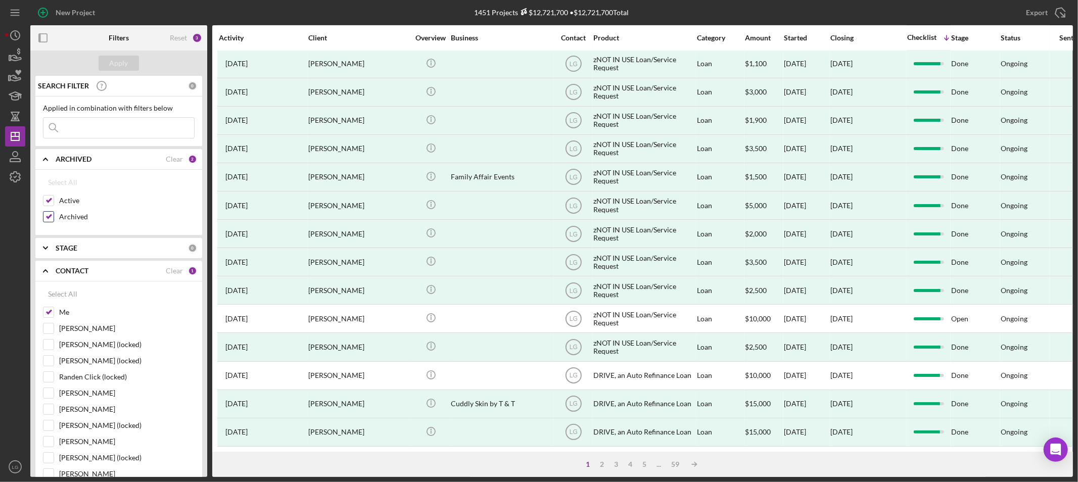
click at [51, 215] on input "Archived" at bounding box center [48, 217] width 10 height 10
checkbox input "false"
click at [120, 70] on div "Apply" at bounding box center [119, 63] width 19 height 15
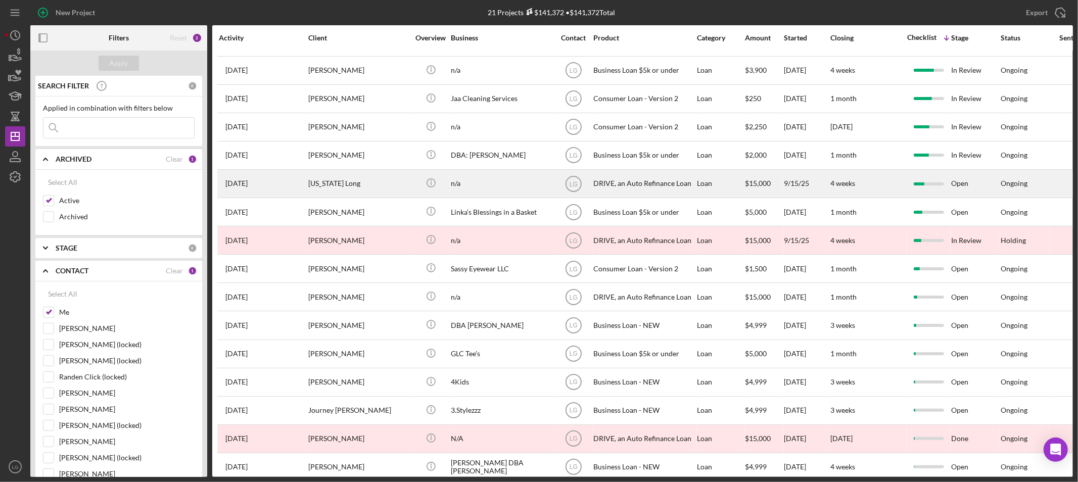
scroll to position [0, 0]
